Goal: Task Accomplishment & Management: Manage account settings

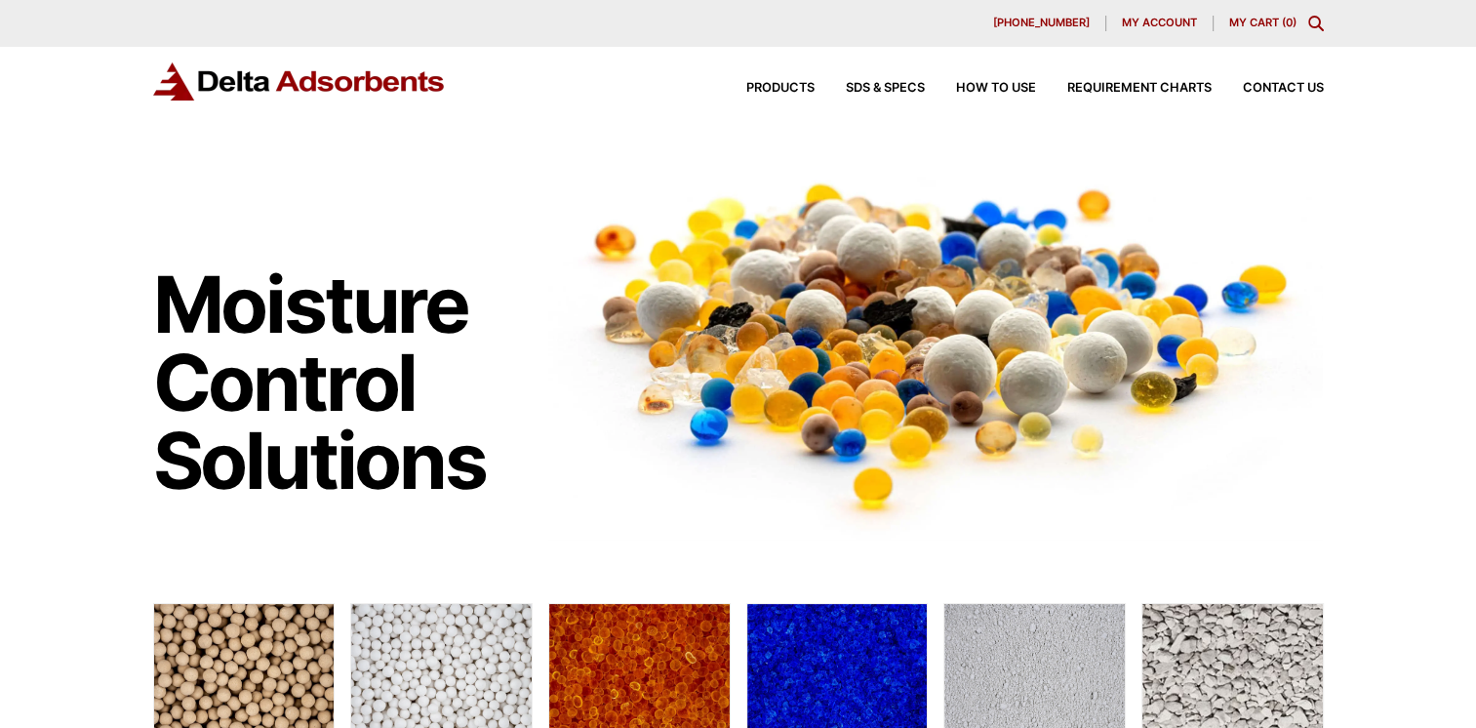
click at [1152, 20] on span "My account" at bounding box center [1159, 23] width 75 height 11
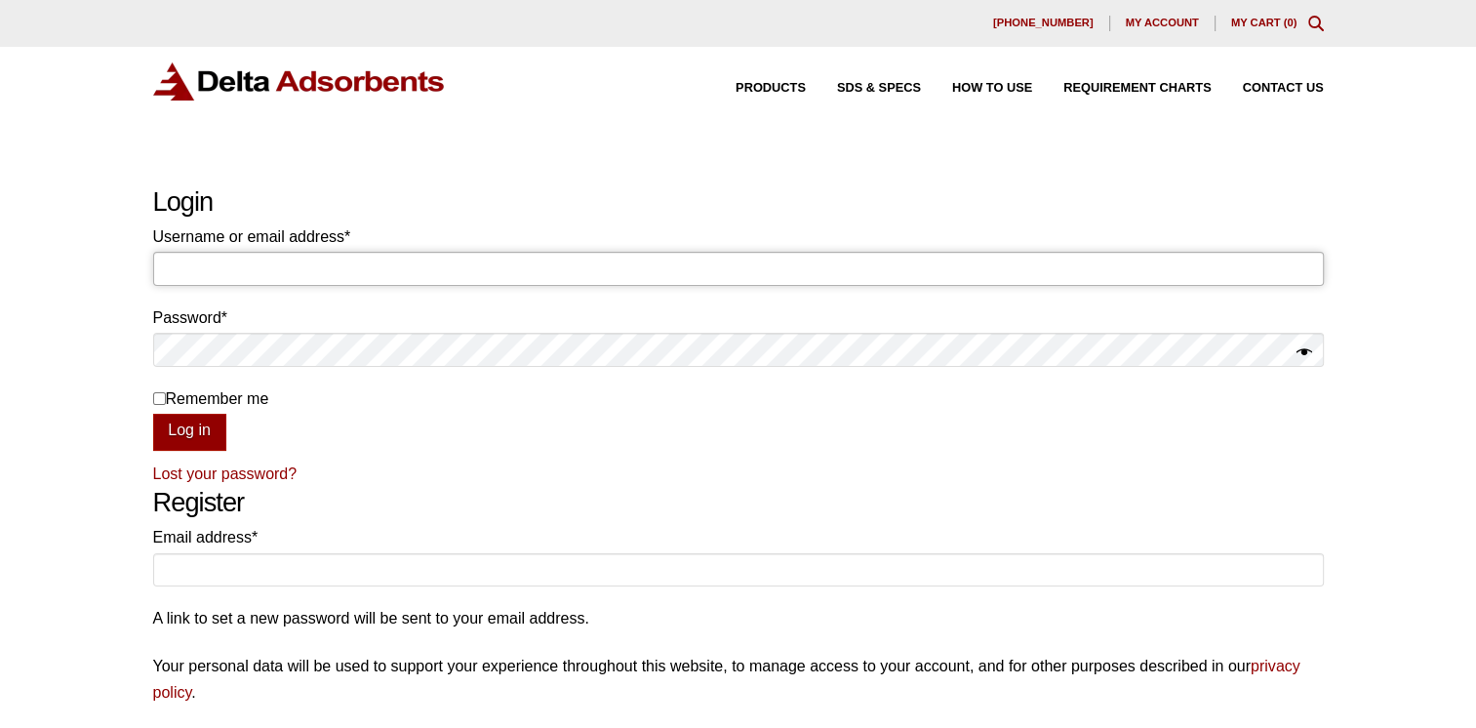
click at [185, 259] on input "Username or email address * Required" at bounding box center [738, 268] width 1170 height 33
type input "[EMAIL_ADDRESS][DOMAIN_NAME]"
